Goal: Navigation & Orientation: Find specific page/section

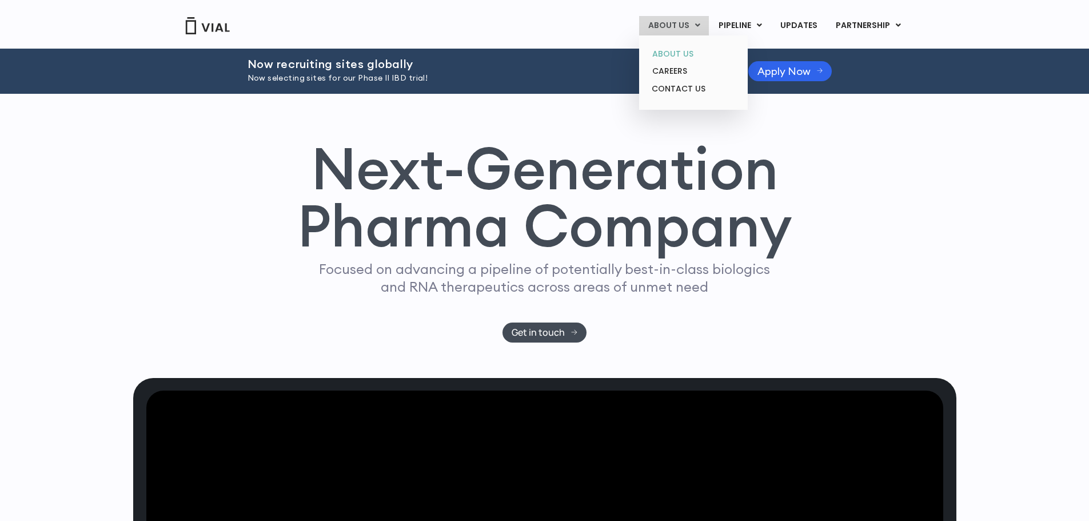
click at [690, 47] on link "ABOUT US" at bounding box center [693, 54] width 100 height 18
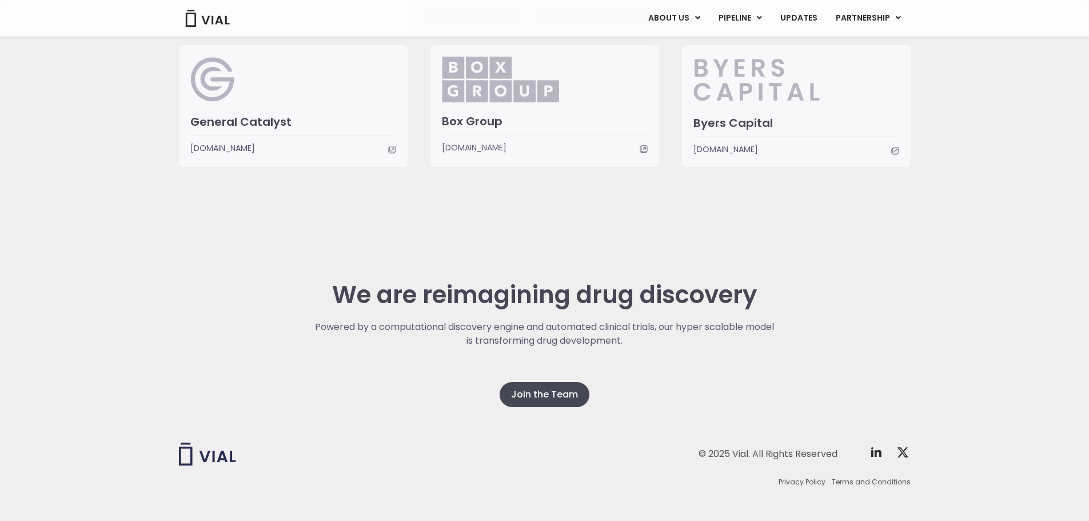
scroll to position [2927, 0]
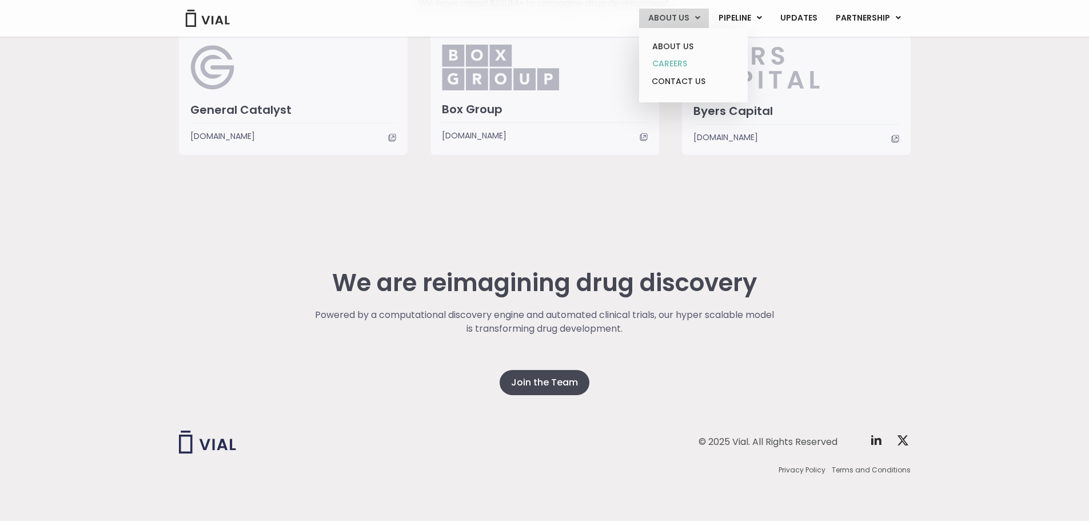
click at [692, 59] on link "CAREERS" at bounding box center [693, 64] width 100 height 18
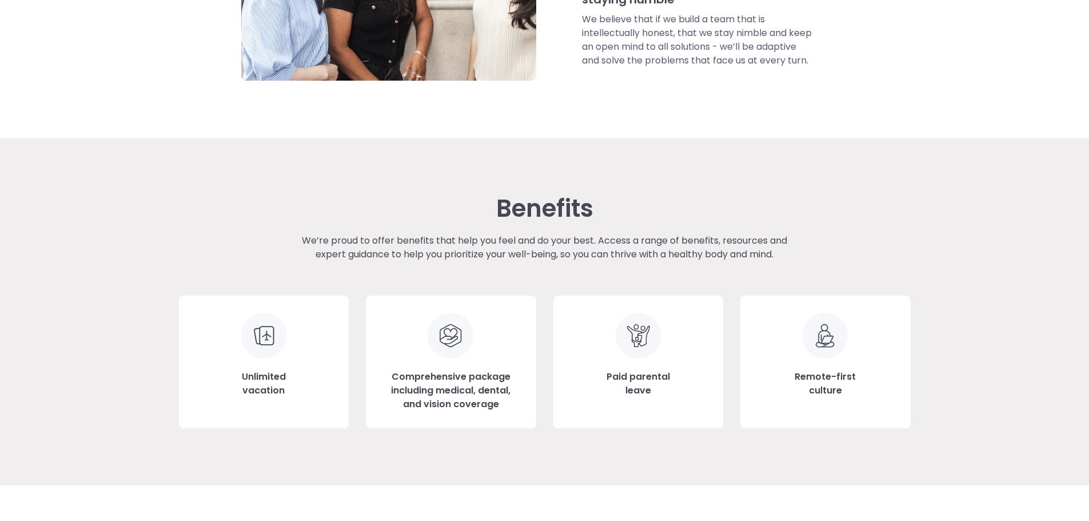
scroll to position [1086, 0]
